Goal: Browse casually

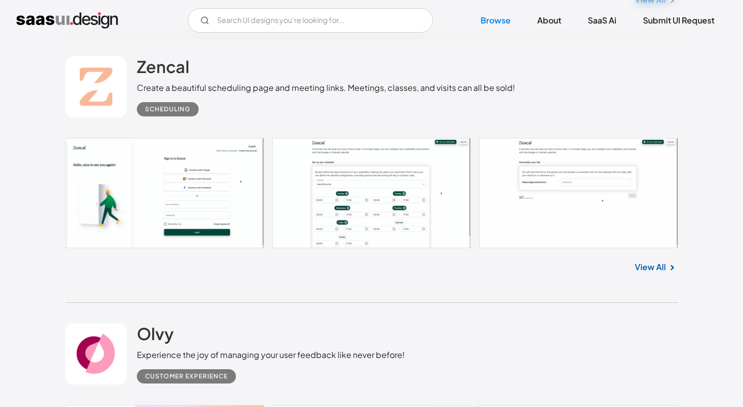
scroll to position [1121, 0]
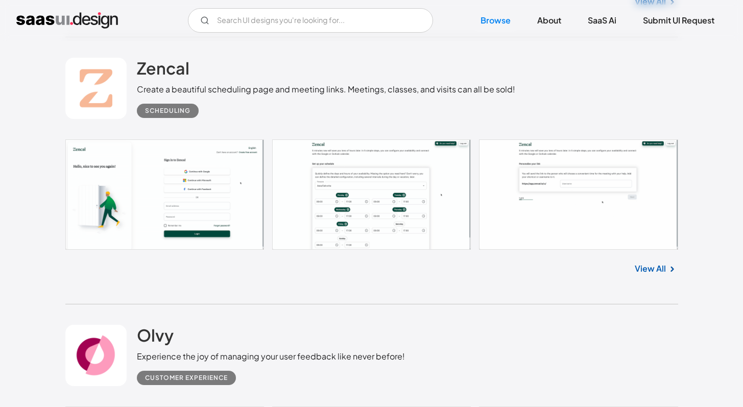
click at [353, 176] on link at bounding box center [371, 194] width 613 height 110
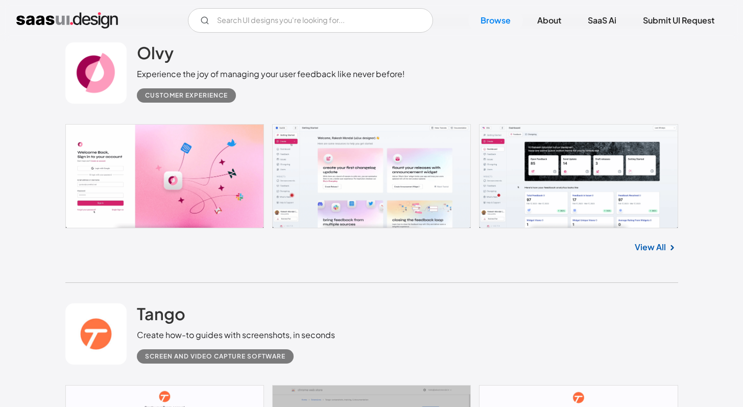
scroll to position [1397, 0]
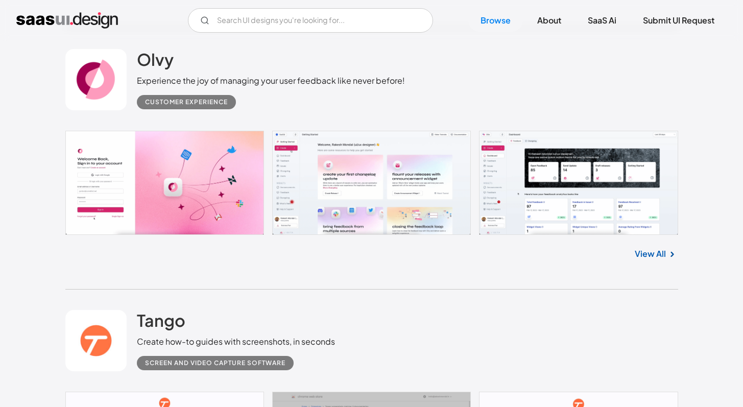
click at [384, 187] on link at bounding box center [371, 183] width 613 height 104
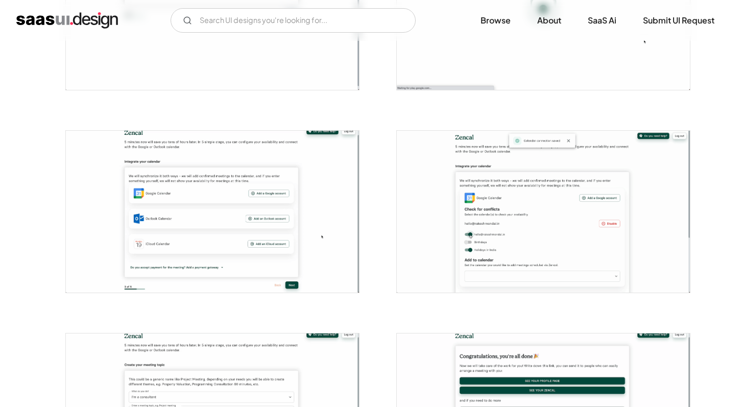
scroll to position [542, 0]
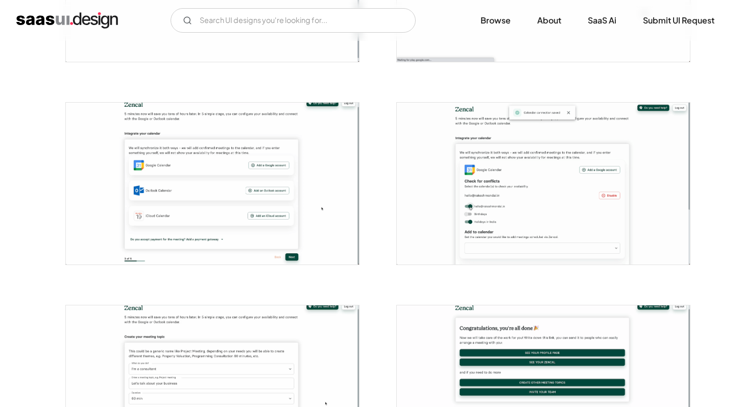
click at [90, 282] on div at bounding box center [206, 380] width 306 height 203
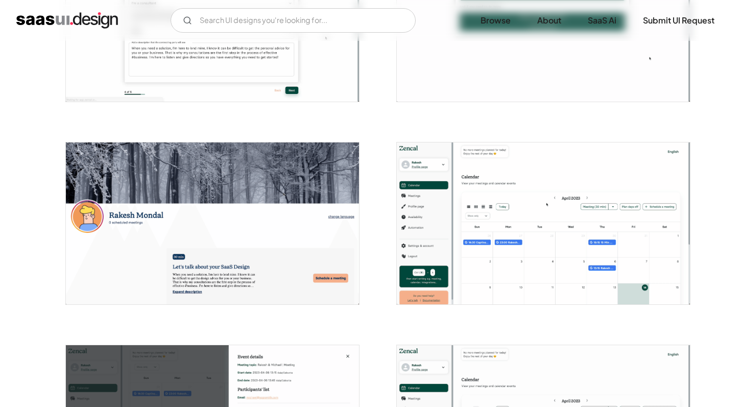
scroll to position [908, 0]
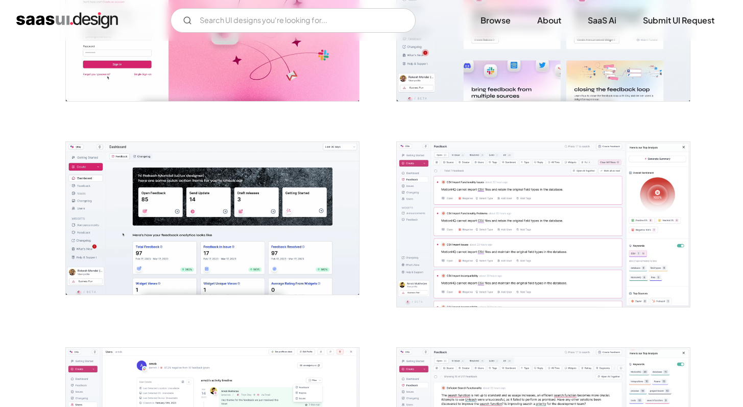
scroll to position [294, 0]
